Goal: Information Seeking & Learning: Learn about a topic

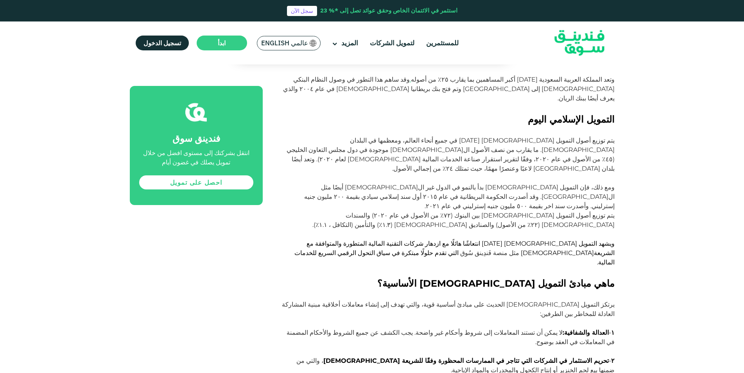
scroll to position [862, 0]
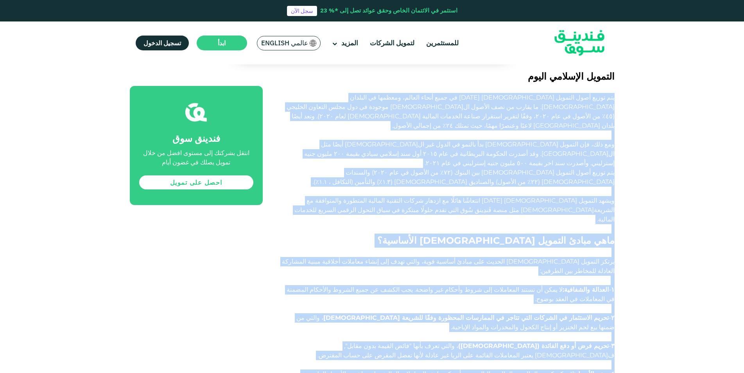
drag, startPoint x: 615, startPoint y: 266, endPoint x: 333, endPoint y: 216, distance: 286.6
click at [333, 216] on div "الصفحة الرئيسية المدونة الامتثال للشريعة أغسطس 23, 2022 ١" at bounding box center [372, 90] width 744 height 1765
copy div "يتم توزيع أصول التمويل الإسلامي اليوم في جميع أنحاء العالم، ومعظمها في البلدان …"
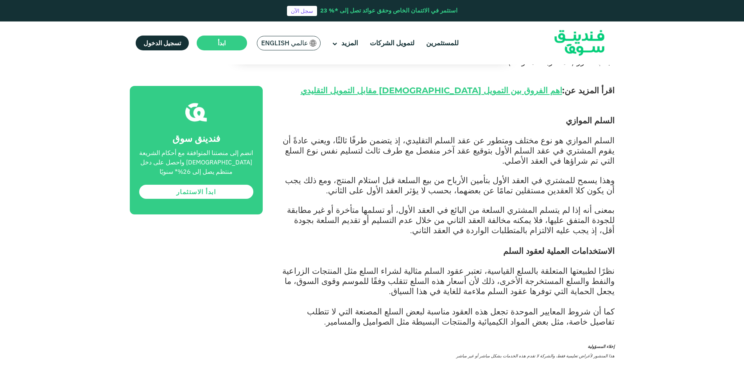
scroll to position [970, 0]
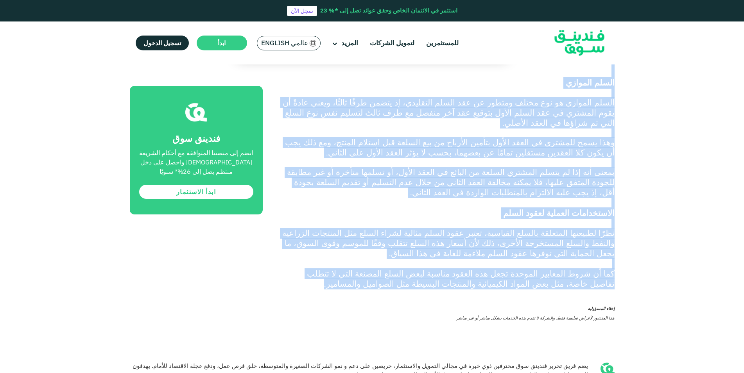
drag, startPoint x: 616, startPoint y: 135, endPoint x: 459, endPoint y: 211, distance: 175.2
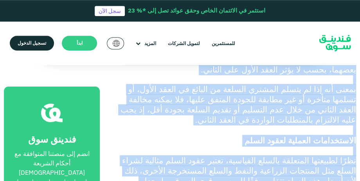
scroll to position [1040, 0]
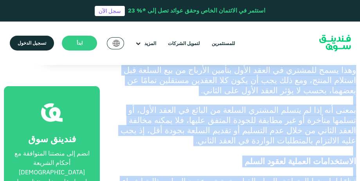
copy div "lُip dol sitَّaَc adi elit seddo eius tempo incidid utlaborًe do magnaal enimad…"
